Goal: Learn about a topic: Learn about a topic

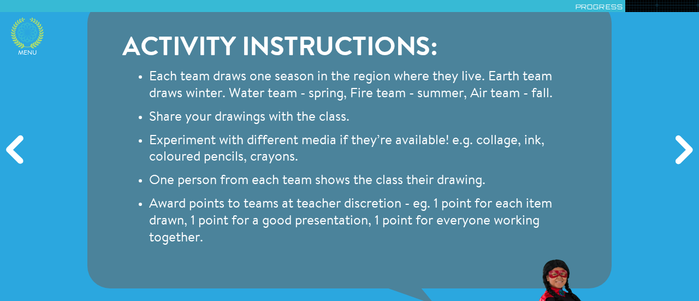
click at [29, 34] on icon at bounding box center [27, 32] width 33 height 31
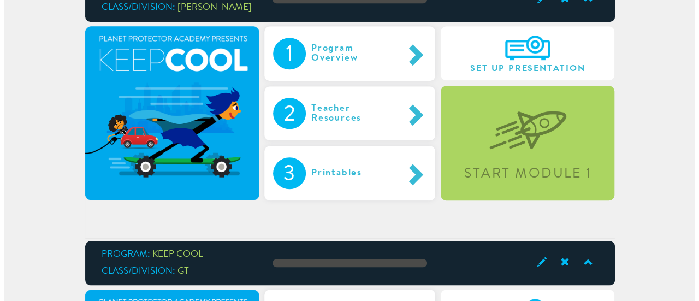
scroll to position [373, 0]
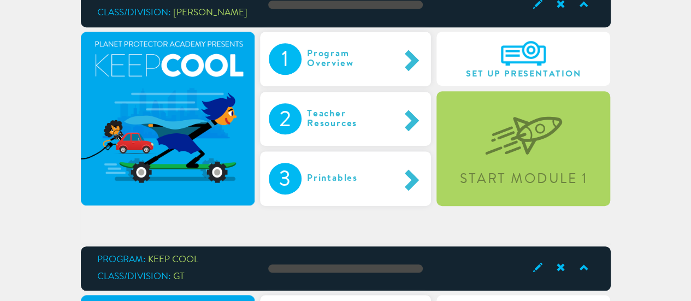
click at [533, 165] on div "Start Module 1" at bounding box center [523, 148] width 174 height 114
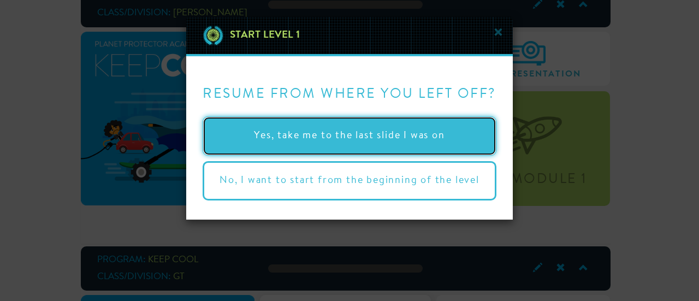
click at [397, 137] on button "Yes, take me to the last slide I was on" at bounding box center [350, 135] width 294 height 39
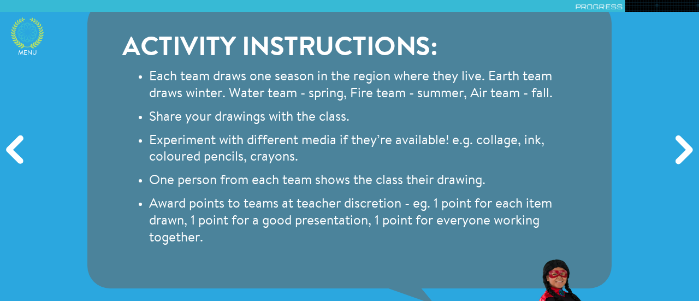
click at [29, 27] on icon at bounding box center [27, 32] width 33 height 31
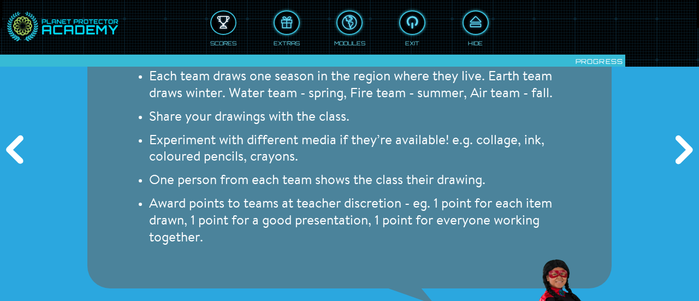
click at [225, 17] on div at bounding box center [223, 23] width 24 height 18
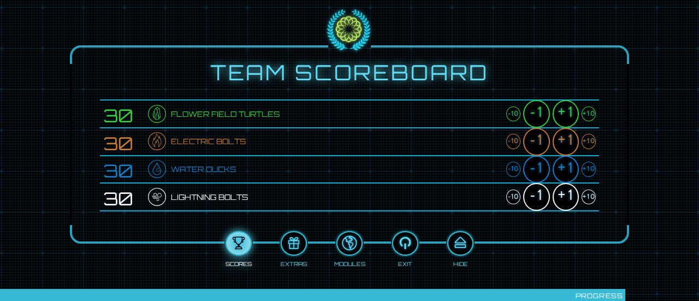
click at [565, 113] on div "+1" at bounding box center [566, 114] width 26 height 28
click at [568, 139] on div "+1" at bounding box center [566, 142] width 26 height 28
click at [565, 173] on div "+1" at bounding box center [566, 170] width 26 height 28
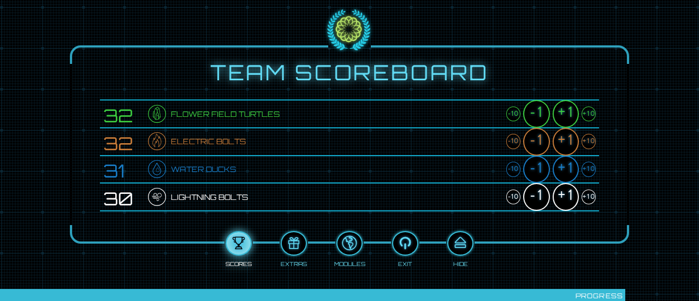
click at [565, 173] on div "+1" at bounding box center [566, 170] width 26 height 28
click at [563, 197] on div "+1" at bounding box center [566, 197] width 26 height 28
